Goal: Use online tool/utility

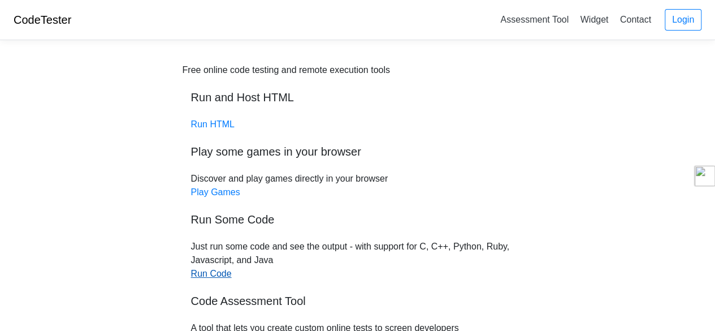
click at [213, 273] on link "Run Code" at bounding box center [211, 274] width 41 height 10
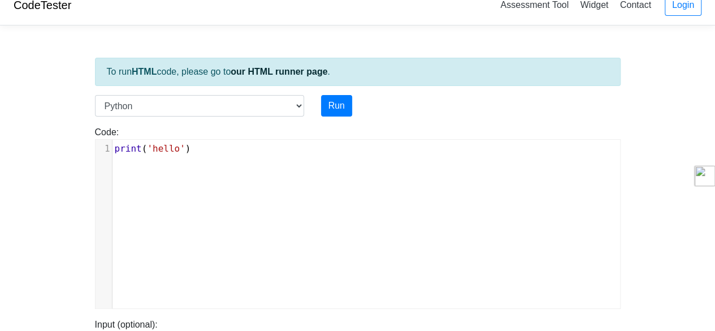
scroll to position [14, 0]
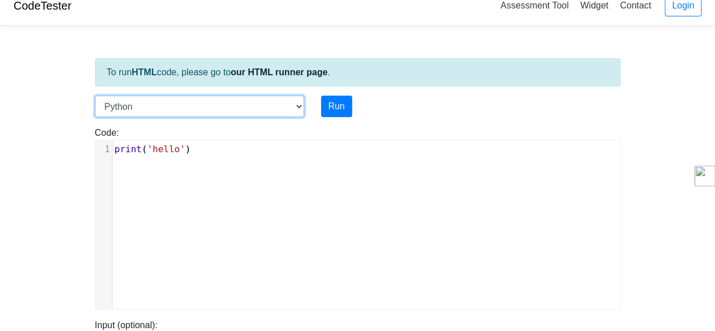
click at [299, 104] on select "C C++ Go Java Javascript Python Ruby" at bounding box center [199, 106] width 209 height 21
select select "c"
click at [95, 96] on select "C C++ Go Java Javascript Python Ruby" at bounding box center [199, 106] width 209 height 21
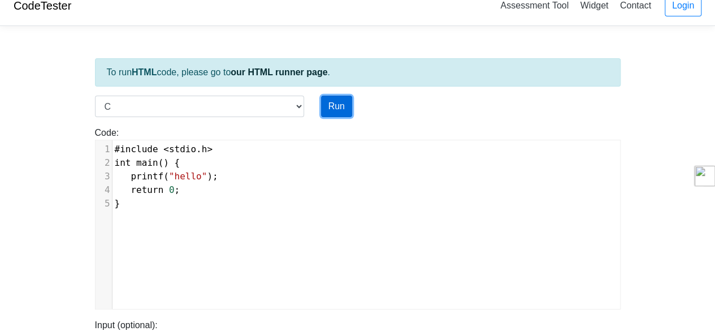
click at [333, 107] on button "Run" at bounding box center [336, 106] width 31 height 21
type input "https://codetester.io/runner?s=NZz8OG7qXn"
type textarea "Stdout: hello"
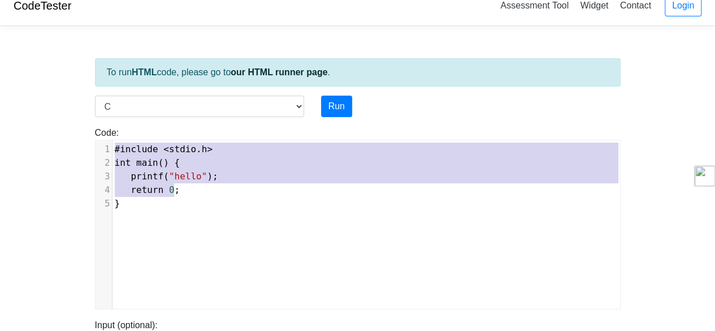
type textarea "#include <stdio.h> int main() { printf("hello"); return 0; }"
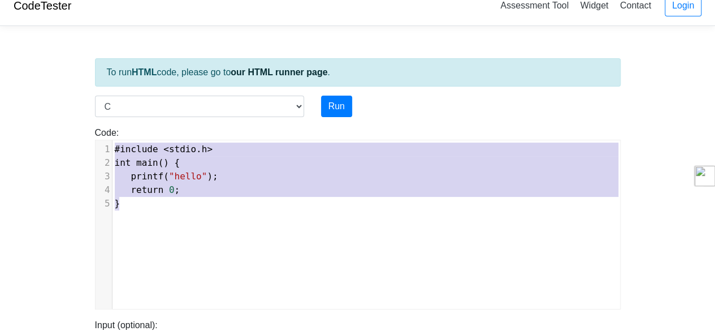
drag, startPoint x: 114, startPoint y: 150, endPoint x: 214, endPoint y: 214, distance: 118.2
click at [214, 214] on div "x 1 #include < stdio . h > 2 int main () { 3 printf ( "hello" ); 4 return 0 ; 5…" at bounding box center [367, 232] width 542 height 185
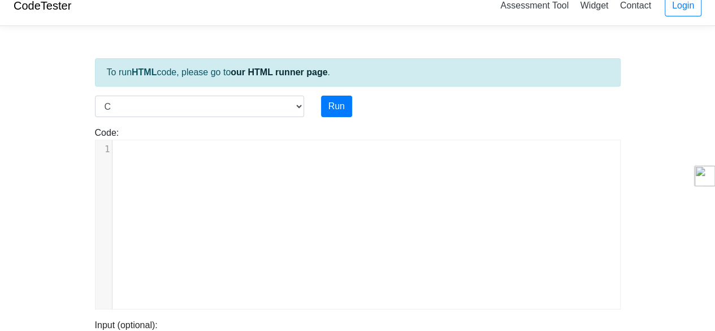
type textarea "​"
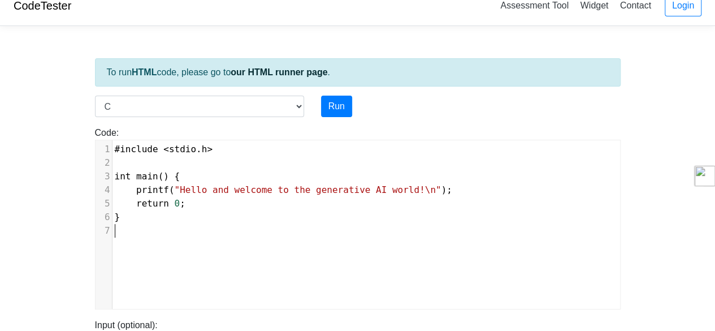
scroll to position [33, 0]
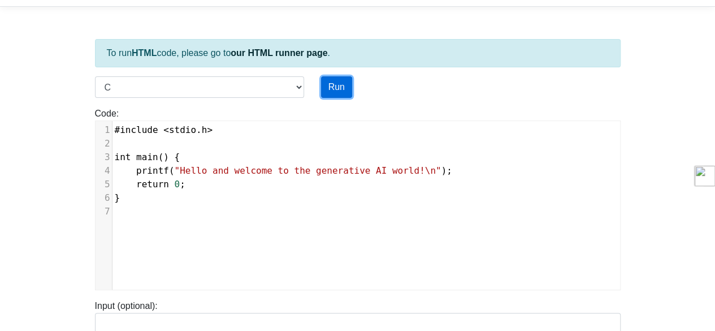
click at [330, 89] on button "Run" at bounding box center [336, 86] width 31 height 21
type input "https://codetester.io/runner?s=KxzK3gLLz1"
type textarea "Stdout: Hello and welcome to the generative AI world!"
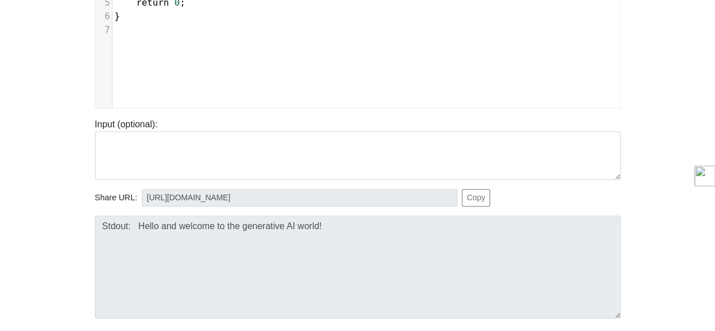
scroll to position [263, 0]
